Goal: Task Accomplishment & Management: Manage account settings

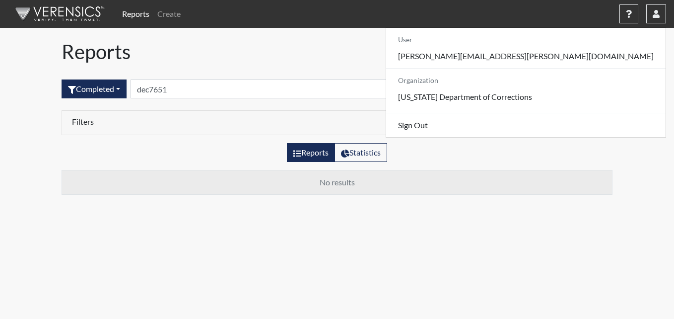
click at [272, 50] on h1 "Reports" at bounding box center [337, 52] width 551 height 24
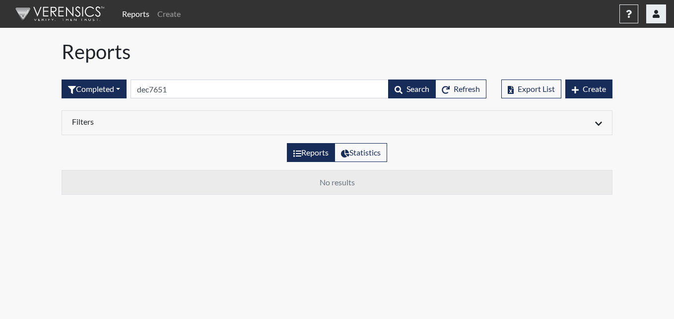
click at [651, 14] on button "button" at bounding box center [656, 13] width 20 height 19
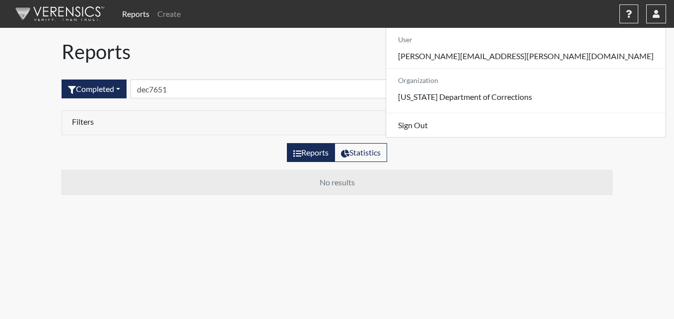
click at [369, 58] on h1 "Reports" at bounding box center [337, 52] width 551 height 24
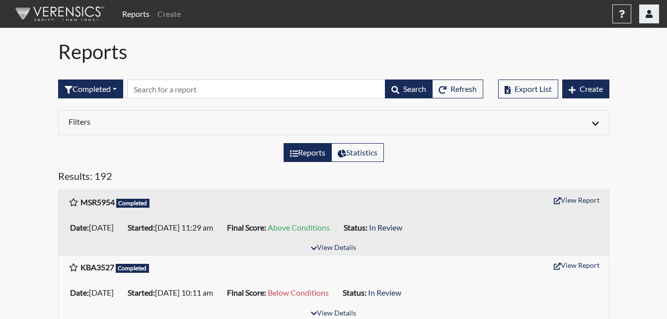
click at [650, 16] on icon "button" at bounding box center [648, 14] width 7 height 8
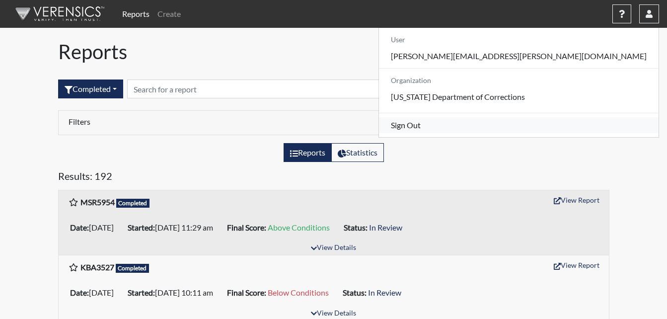
click at [572, 133] on link "Sign Out" at bounding box center [518, 125] width 279 height 16
